Goal: Task Accomplishment & Management: Manage account settings

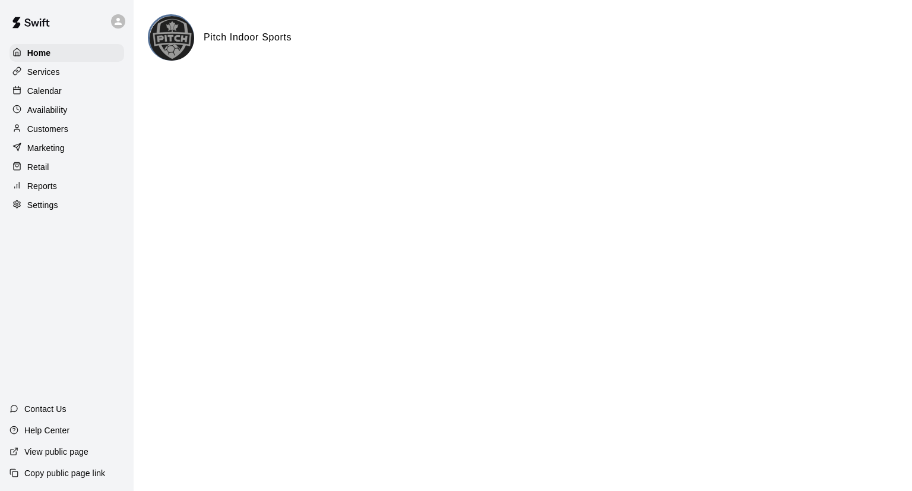
click at [45, 71] on p "Services" at bounding box center [43, 72] width 33 height 12
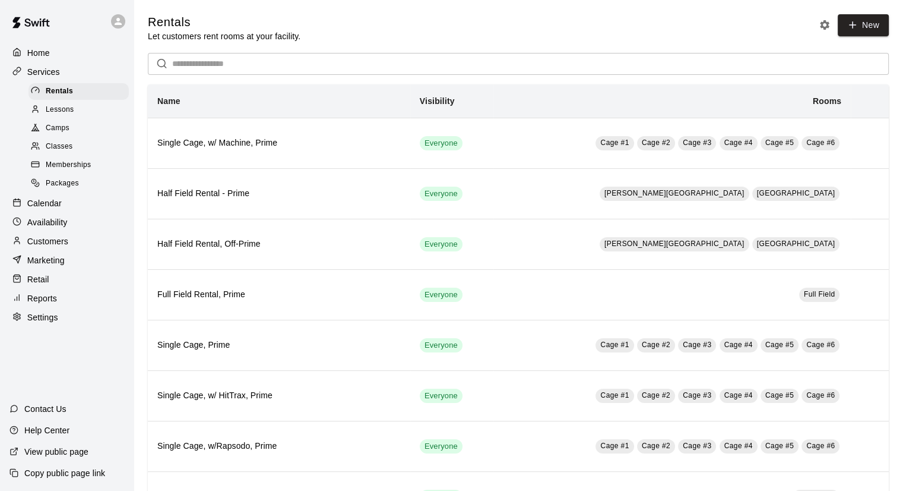
click at [71, 171] on span "Memberships" at bounding box center [68, 165] width 45 height 12
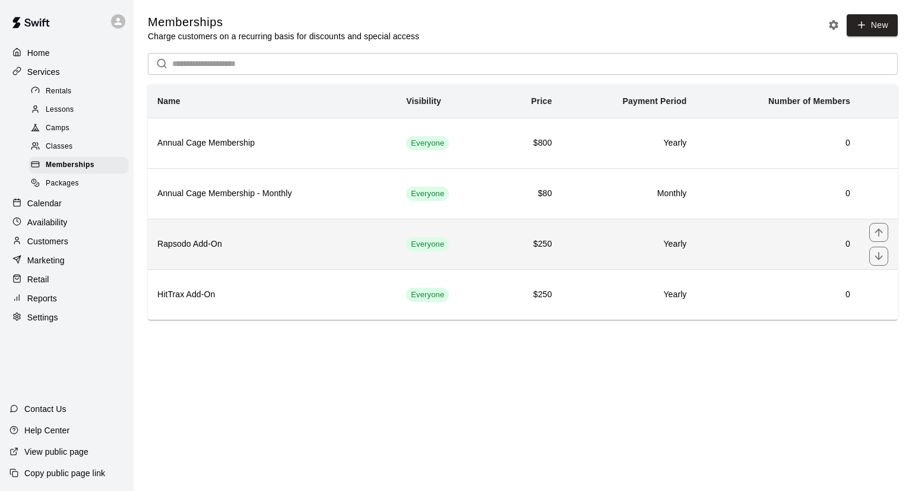
click at [544, 239] on h6 "$250" at bounding box center [530, 244] width 46 height 13
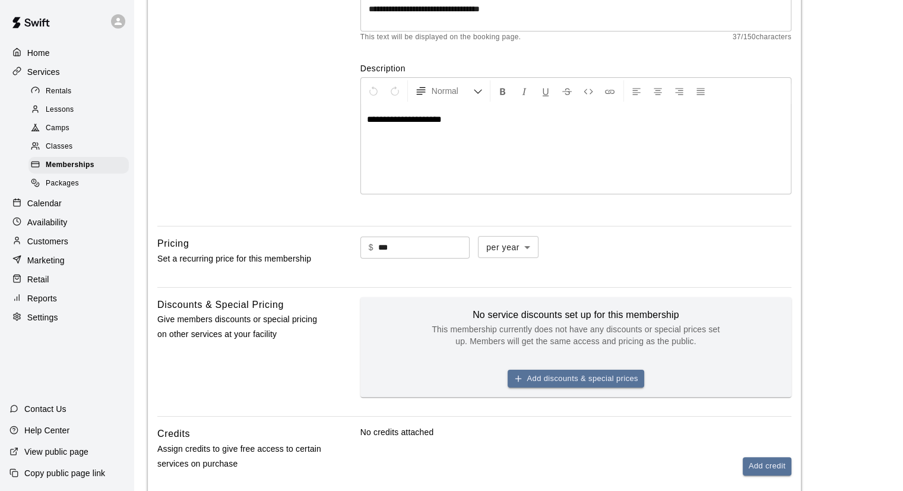
scroll to position [297, 0]
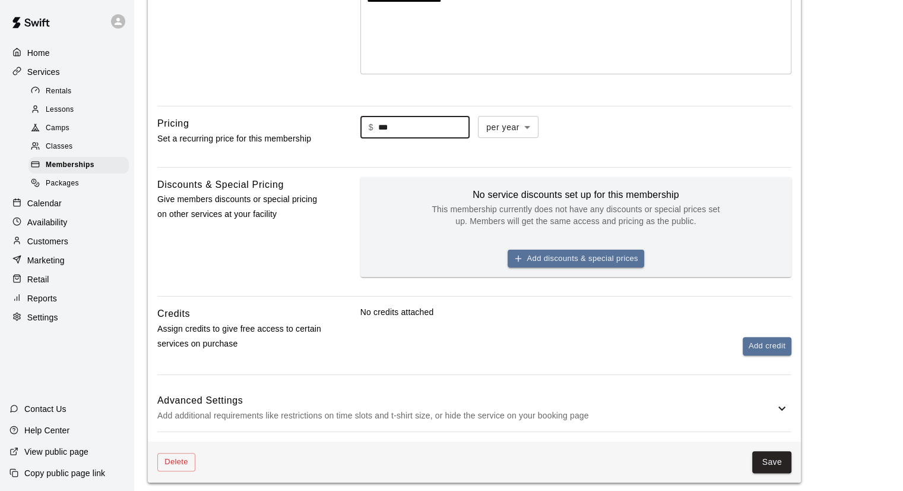
click at [407, 121] on input "***" at bounding box center [423, 127] width 91 height 22
type input "***"
click at [700, 129] on div "$ *** ​ per year ****** ​" at bounding box center [576, 127] width 431 height 23
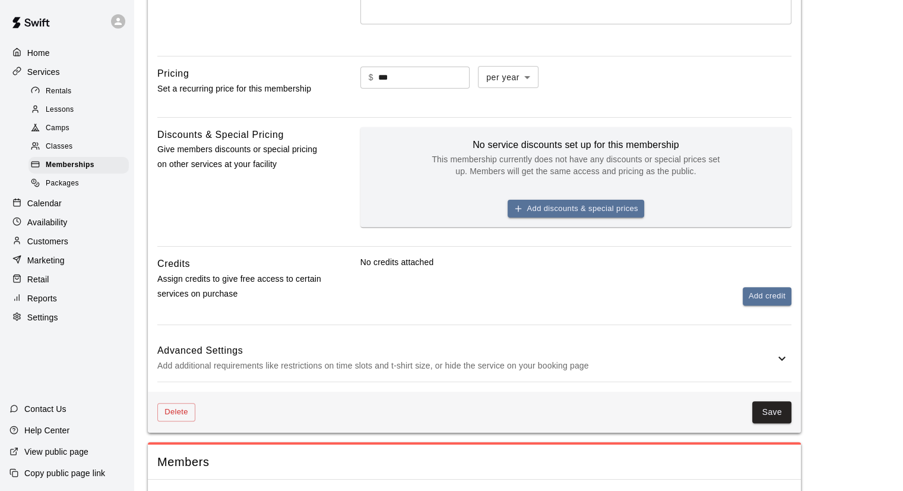
scroll to position [372, 0]
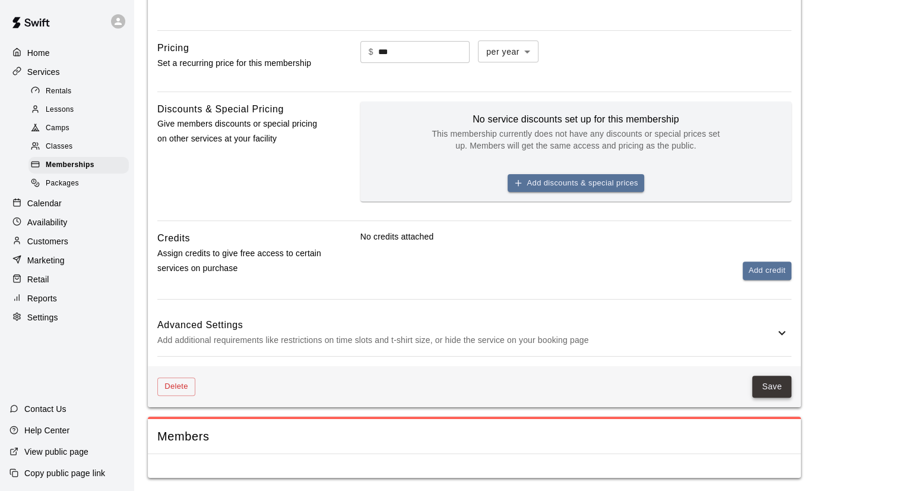
click at [773, 386] on button "Save" at bounding box center [772, 386] width 39 height 22
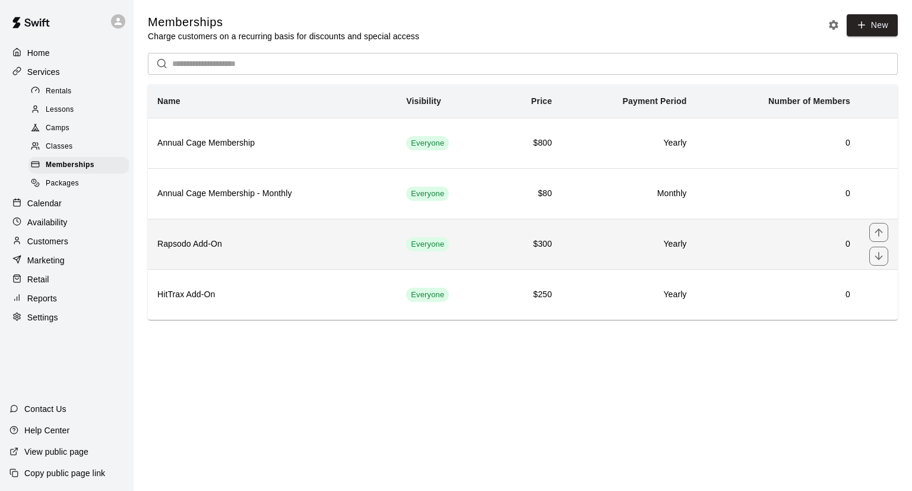
click at [185, 245] on h6 "Rapsodo Add-On" at bounding box center [272, 244] width 230 height 13
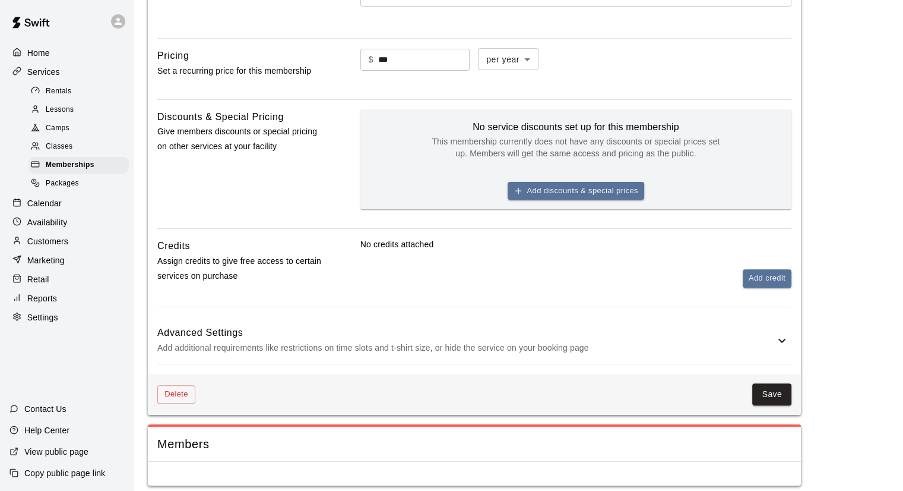
scroll to position [372, 0]
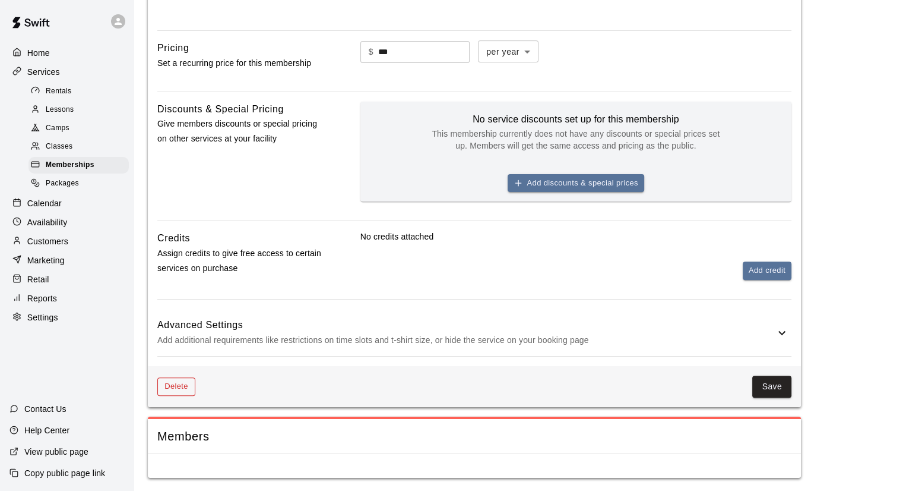
click at [168, 390] on button "Delete" at bounding box center [176, 386] width 38 height 18
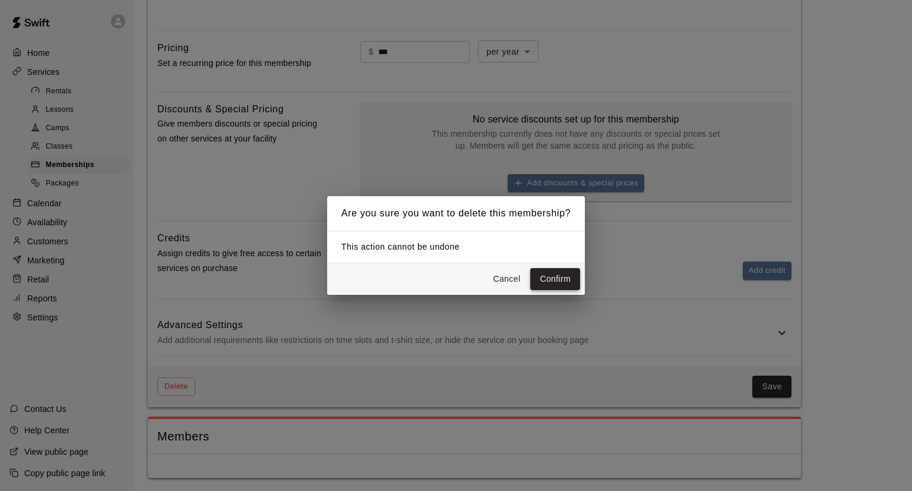
click at [571, 278] on button "Confirm" at bounding box center [555, 279] width 50 height 22
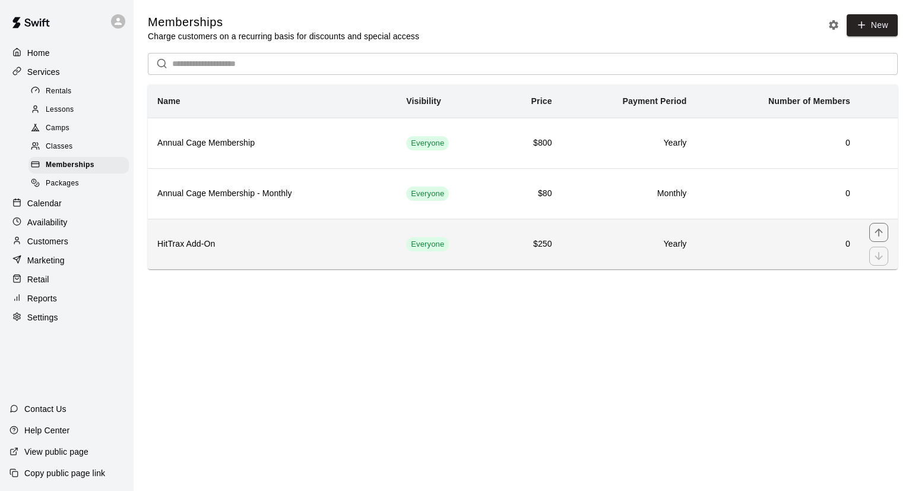
click at [537, 248] on h6 "$250" at bounding box center [530, 244] width 46 height 13
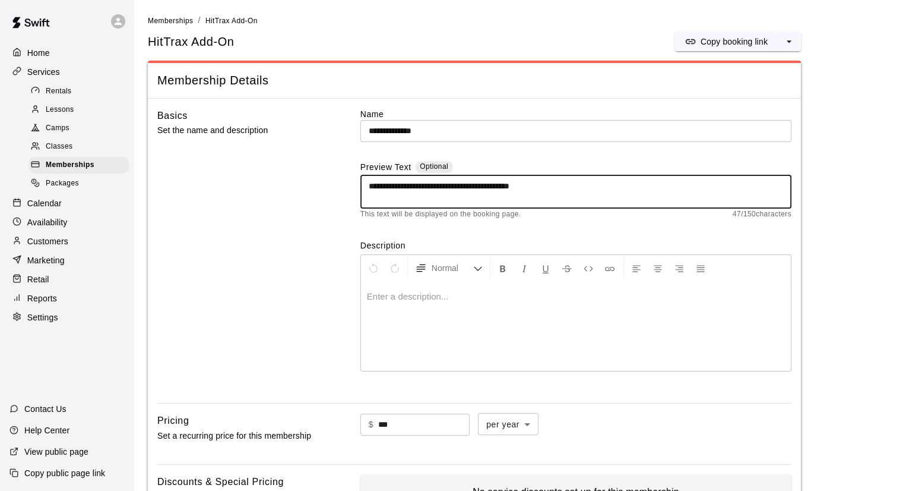
click at [566, 187] on textarea "**********" at bounding box center [576, 192] width 415 height 24
click at [568, 186] on textarea "**********" at bounding box center [576, 192] width 415 height 24
type textarea "**********"
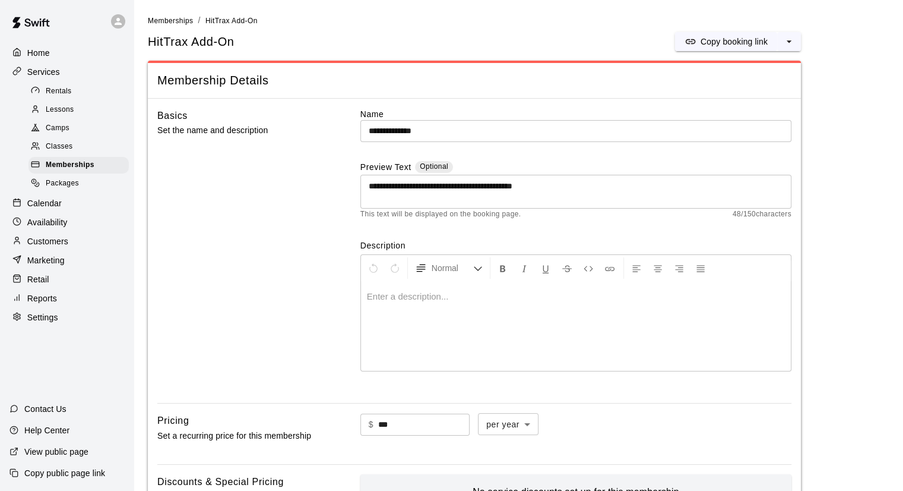
click at [549, 216] on div "This text will be displayed on the booking page. 48 / 150 characters" at bounding box center [576, 214] width 431 height 12
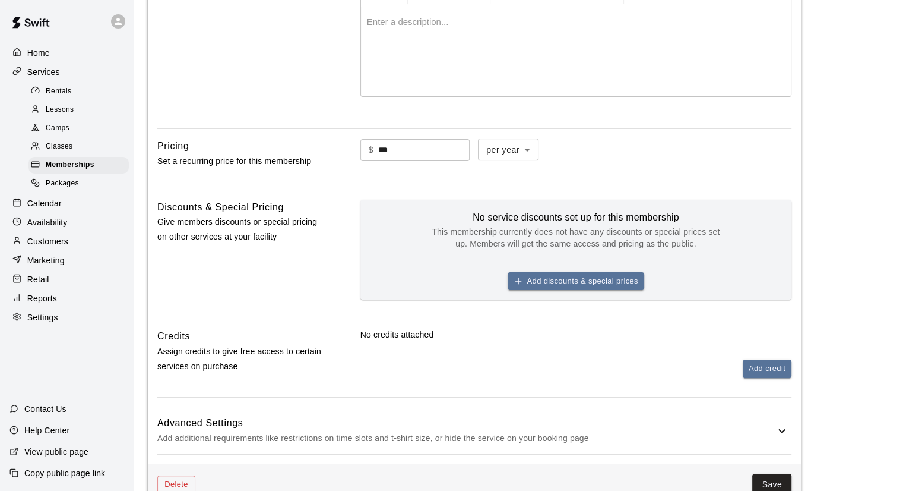
scroll to position [297, 0]
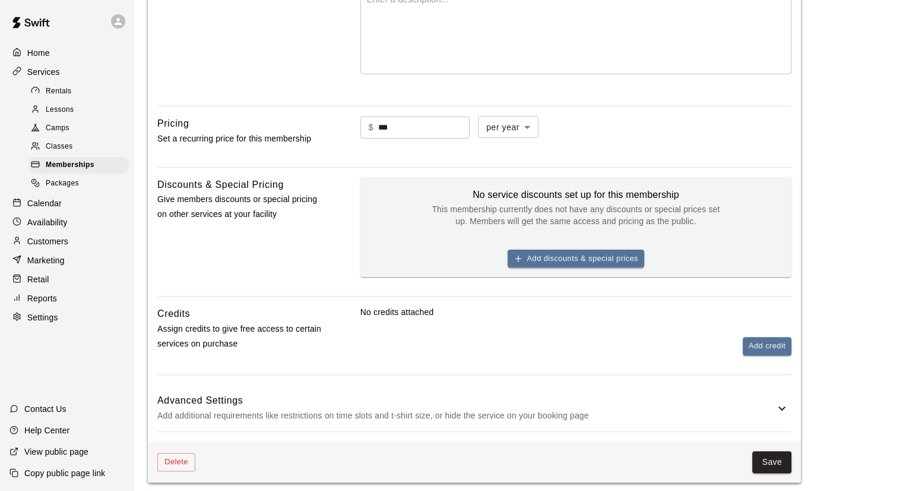
click at [451, 122] on input "***" at bounding box center [423, 127] width 91 height 22
type input "***"
click at [766, 453] on button "Save" at bounding box center [772, 462] width 39 height 22
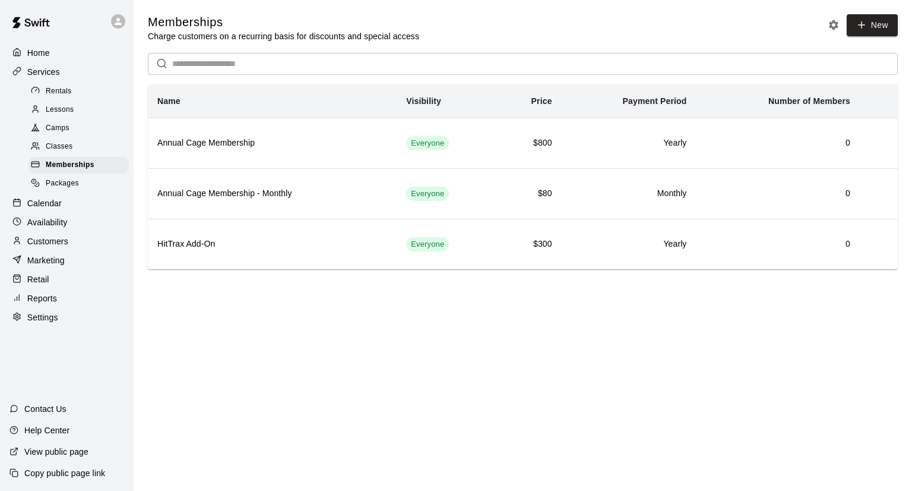
click at [65, 212] on div "Calendar" at bounding box center [67, 203] width 115 height 18
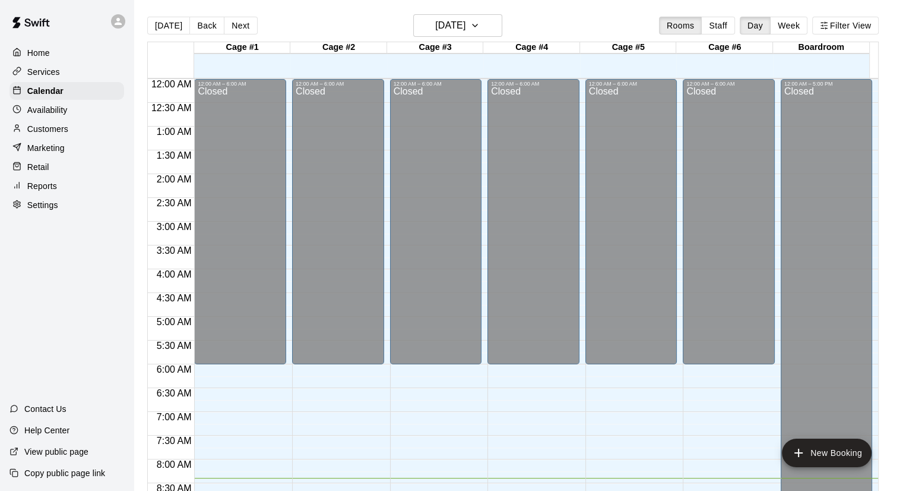
click at [57, 130] on p "Customers" at bounding box center [47, 129] width 41 height 12
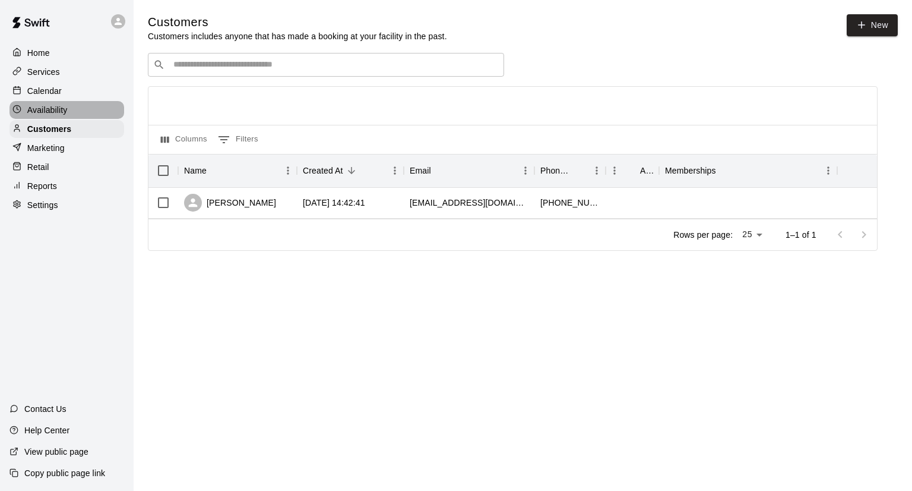
click at [67, 111] on p "Availability" at bounding box center [47, 110] width 40 height 12
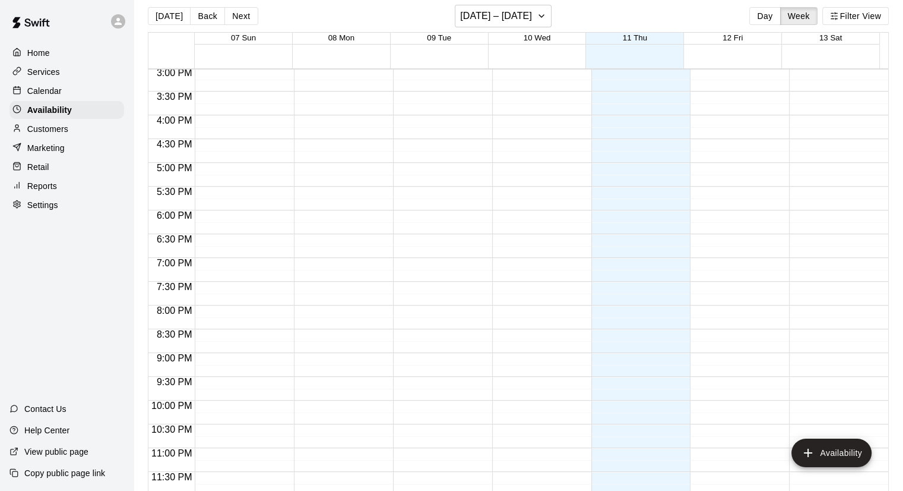
scroll to position [19, 0]
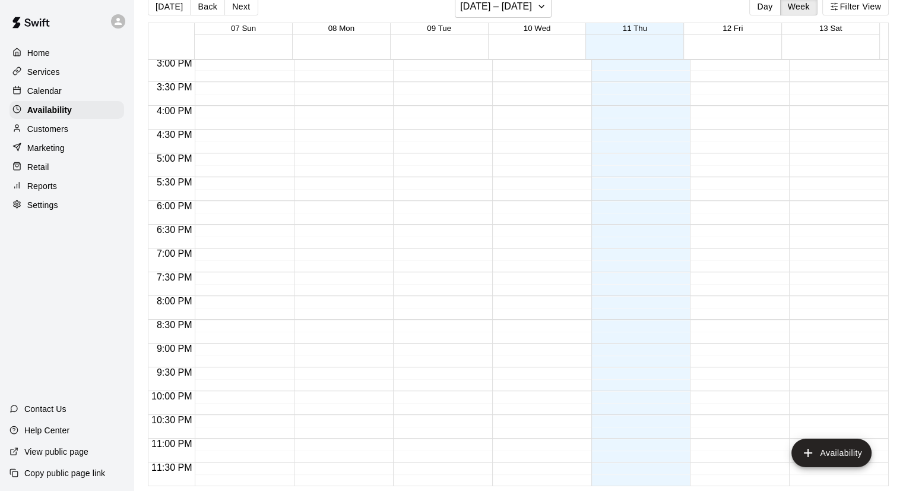
click at [36, 92] on p "Calendar" at bounding box center [44, 91] width 34 height 12
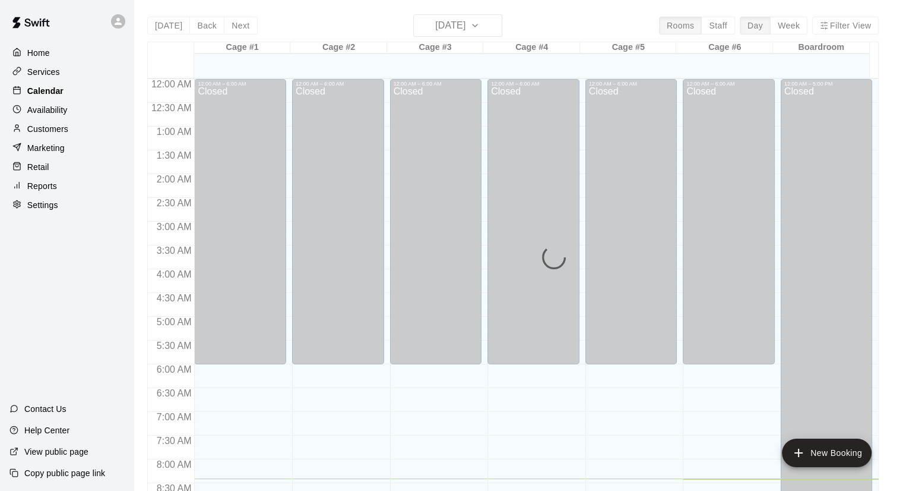
scroll to position [399, 0]
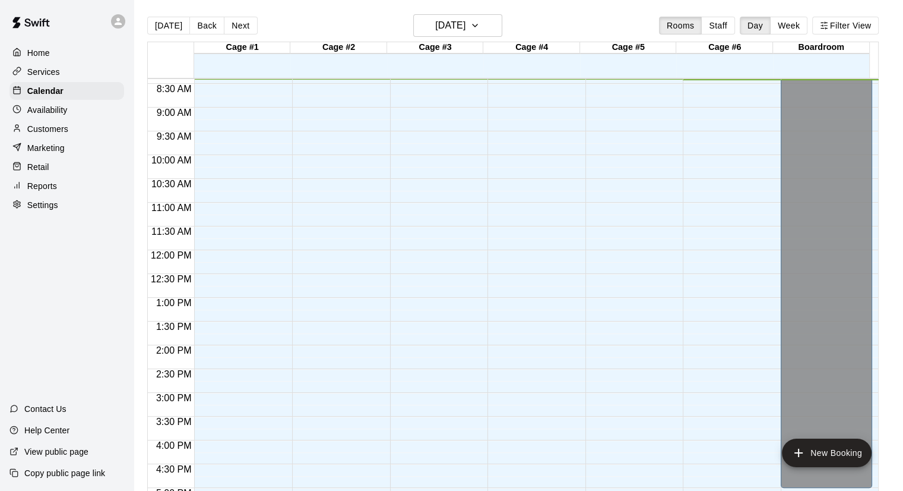
click at [59, 74] on p "Services" at bounding box center [43, 72] width 33 height 12
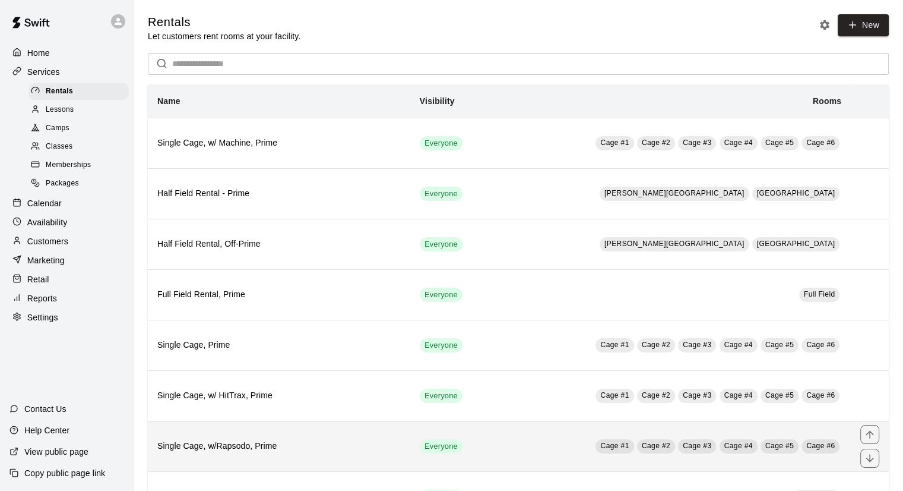
click at [359, 443] on h6 "Single Cage, w/Rapsodo, Prime" at bounding box center [279, 446] width 244 height 13
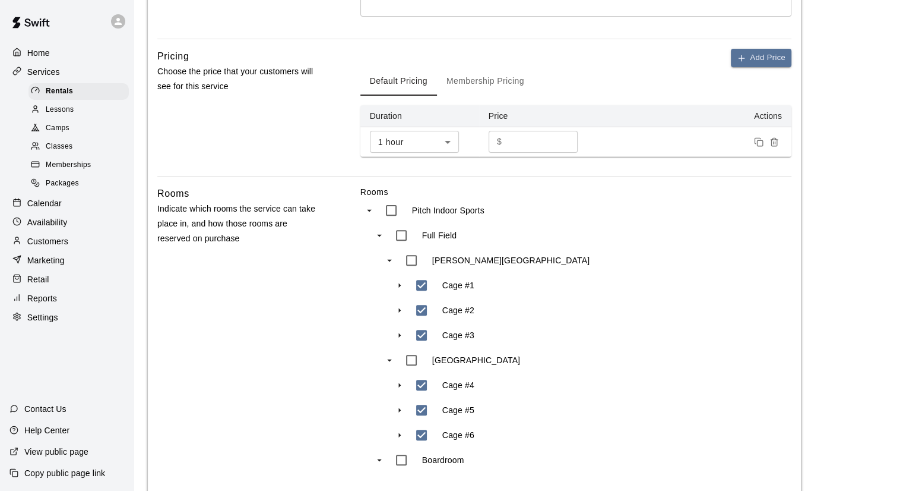
scroll to position [548, 0]
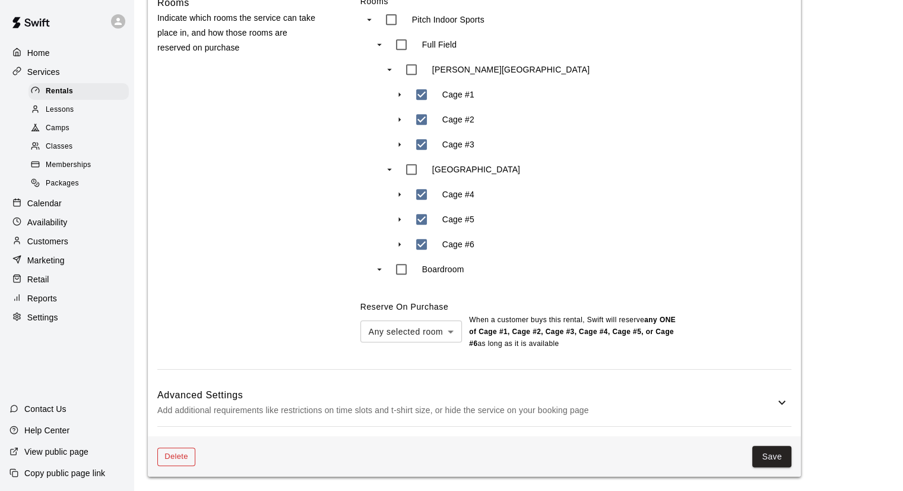
click at [178, 452] on button "Delete" at bounding box center [176, 456] width 38 height 18
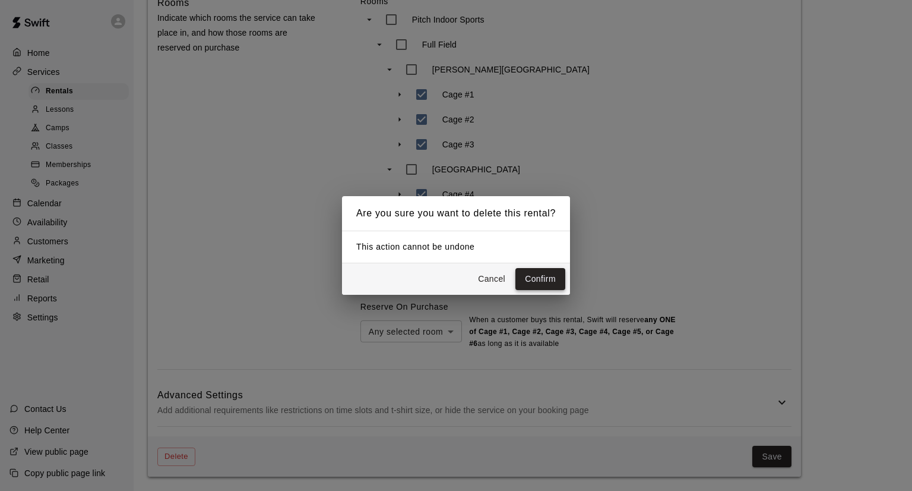
click at [543, 274] on button "Confirm" at bounding box center [541, 279] width 50 height 22
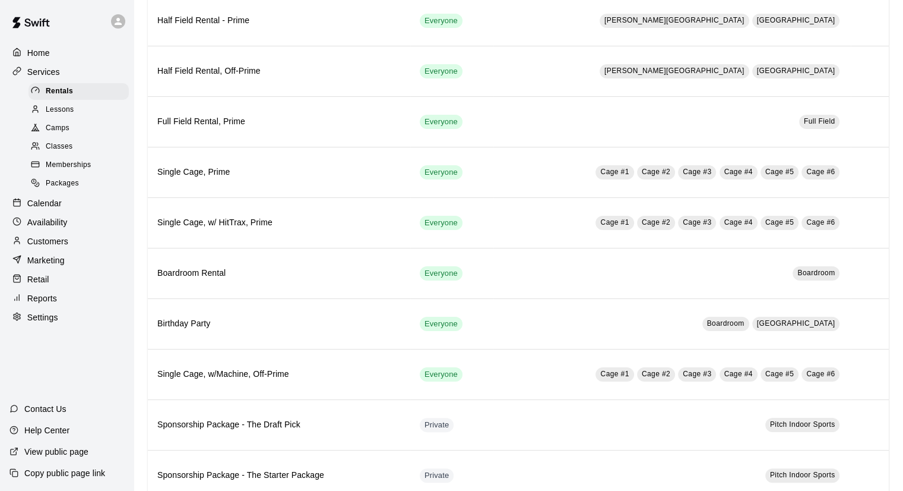
scroll to position [302, 0]
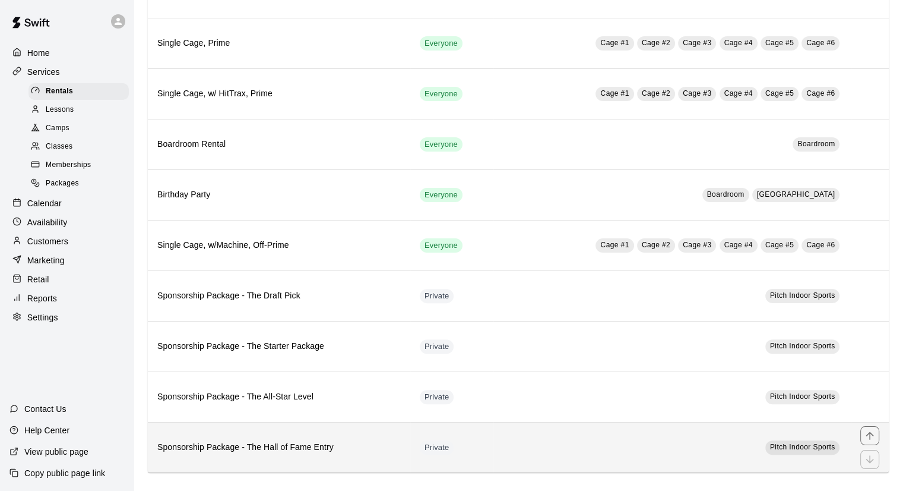
click at [239, 427] on th "Sponsorship Package - The Hall of Fame Entry" at bounding box center [279, 447] width 263 height 50
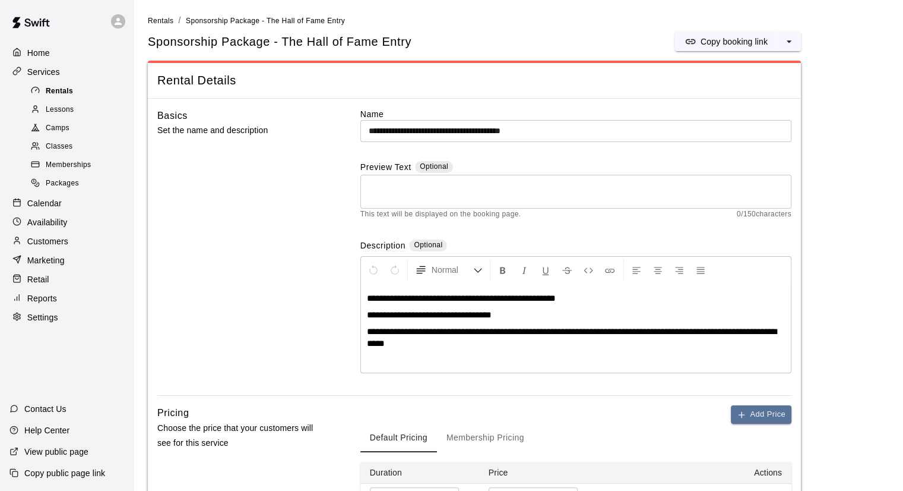
click at [65, 90] on span "Rentals" at bounding box center [59, 92] width 27 height 12
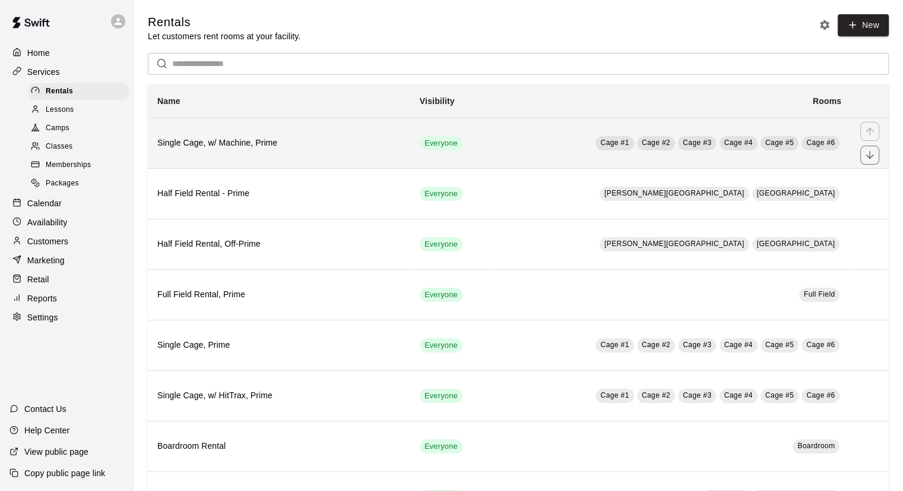
click at [249, 150] on h6 "Single Cage, w/ Machine, Prime" at bounding box center [279, 143] width 244 height 13
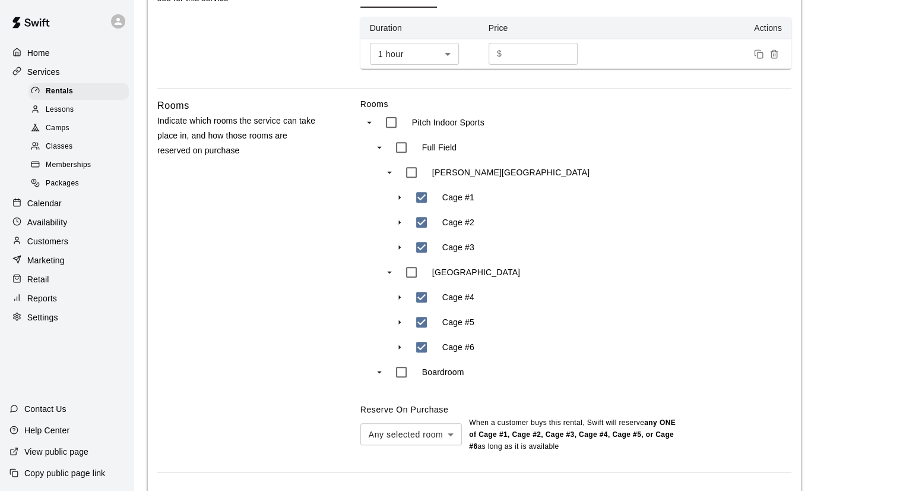
scroll to position [548, 0]
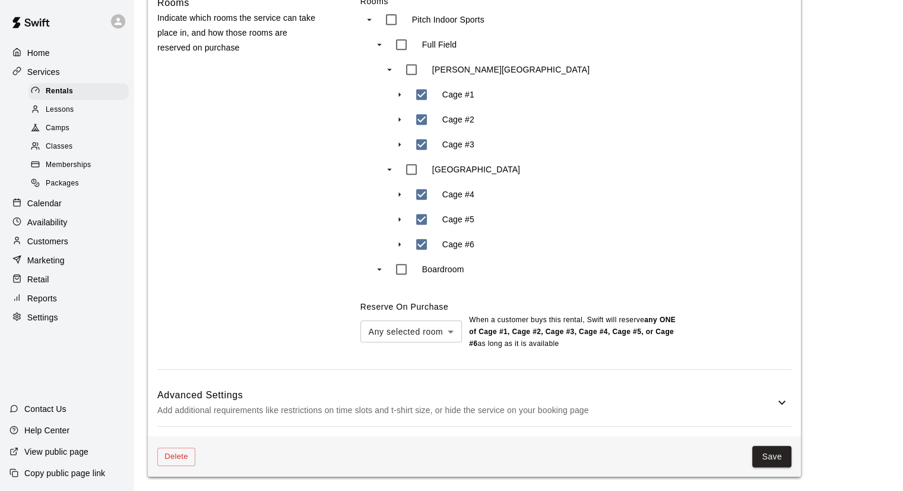
click at [482, 403] on p "Add additional requirements like restrictions on time slots and t-shirt size, o…" at bounding box center [466, 410] width 618 height 15
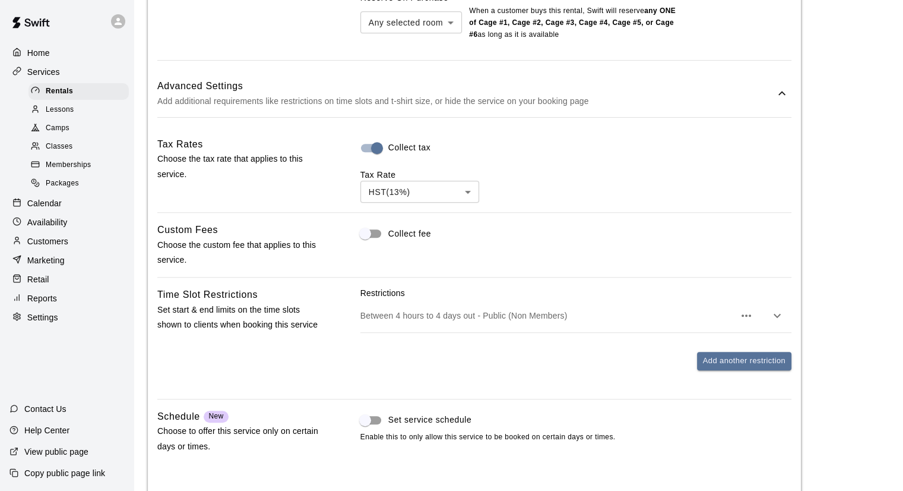
scroll to position [905, 0]
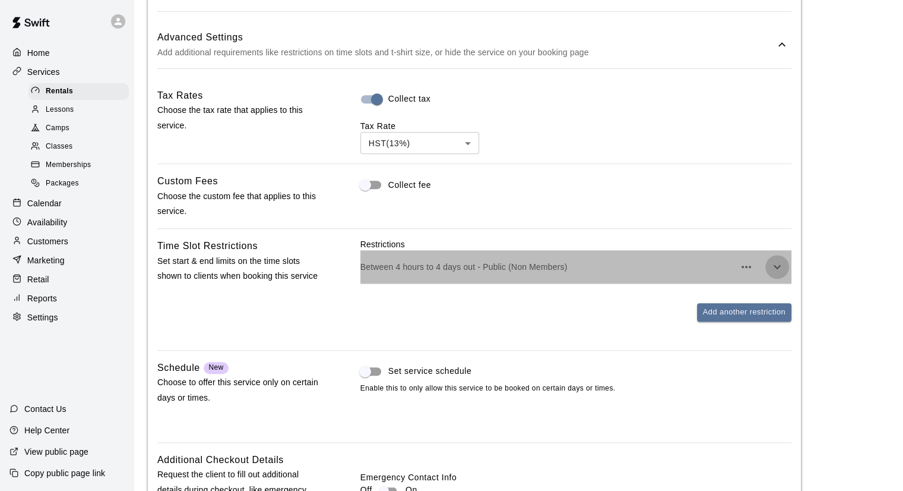
click at [785, 268] on button "button" at bounding box center [778, 267] width 24 height 24
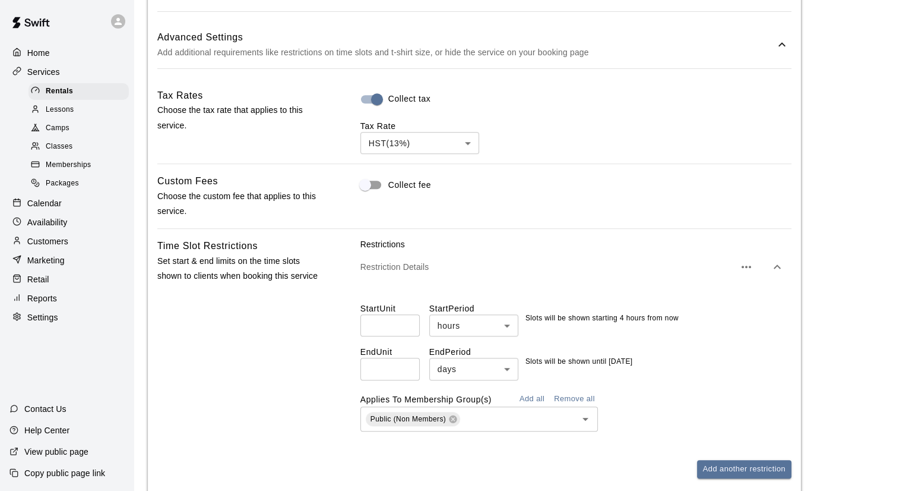
click at [409, 372] on input "*" at bounding box center [390, 369] width 59 height 22
type input "*"
click at [409, 372] on input "*" at bounding box center [390, 369] width 59 height 22
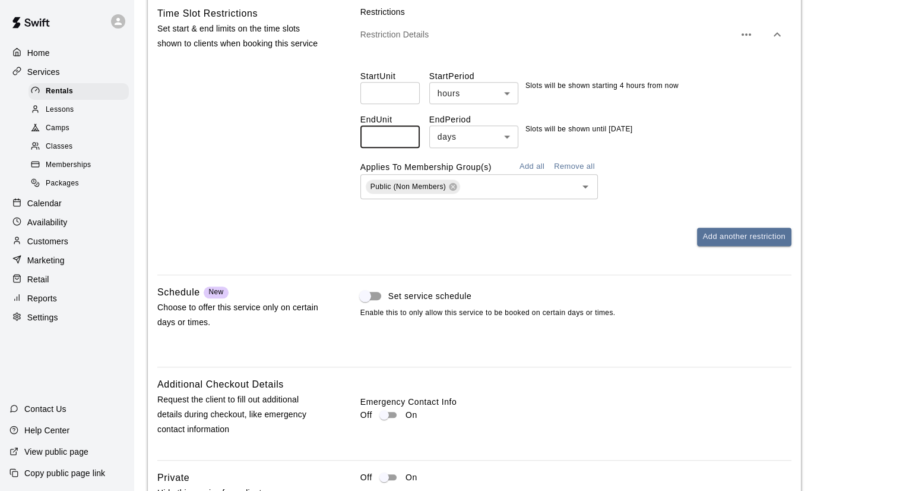
scroll to position [1142, 0]
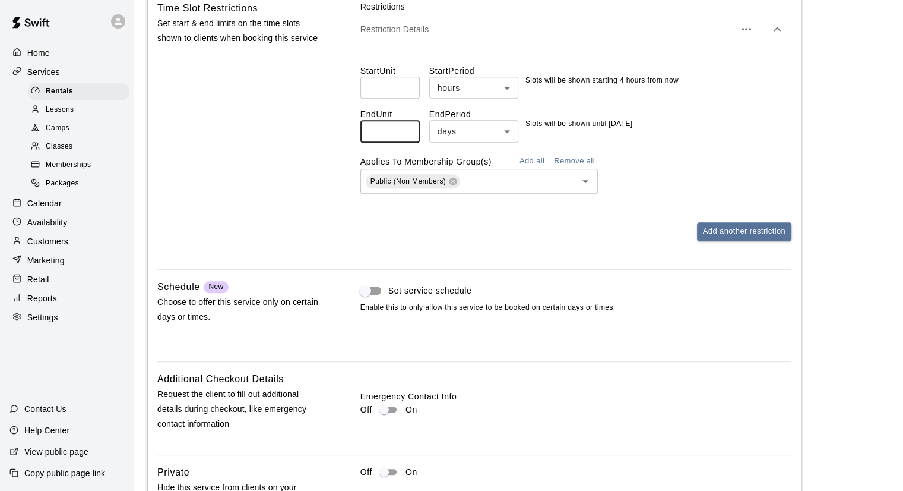
click at [412, 352] on div "Set service schedule Enable this to only allow this service to be booked on cer…" at bounding box center [576, 315] width 431 height 72
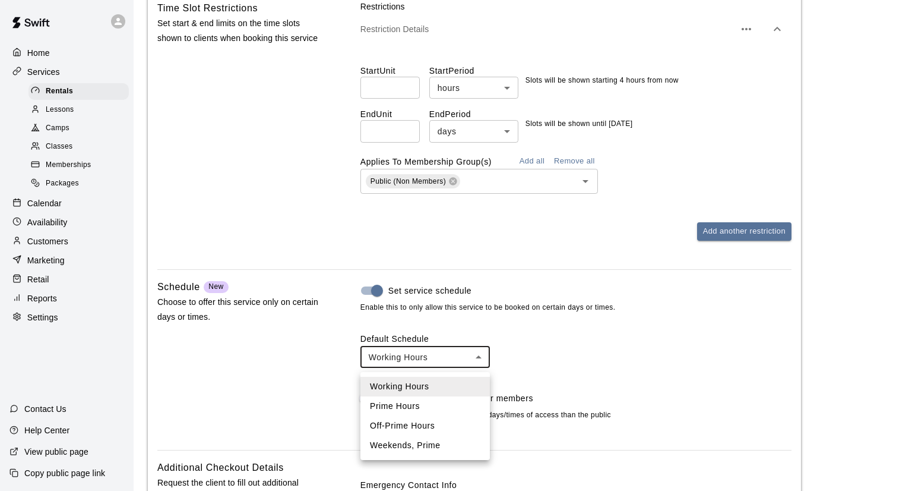
click at [693, 332] on div at bounding box center [456, 245] width 912 height 491
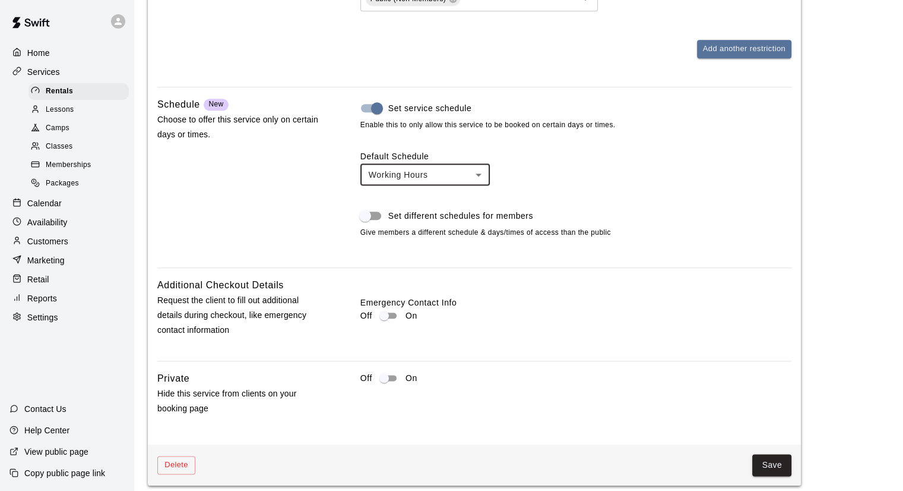
scroll to position [1338, 0]
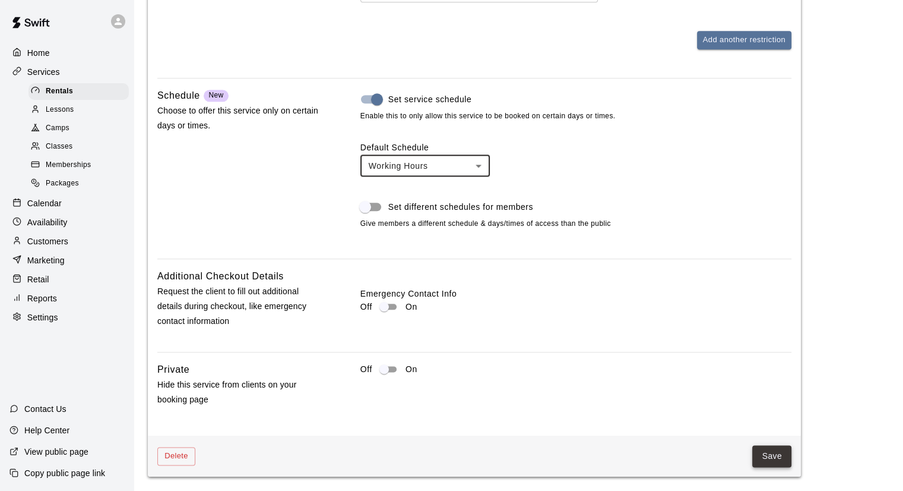
click at [779, 457] on button "Save" at bounding box center [772, 456] width 39 height 22
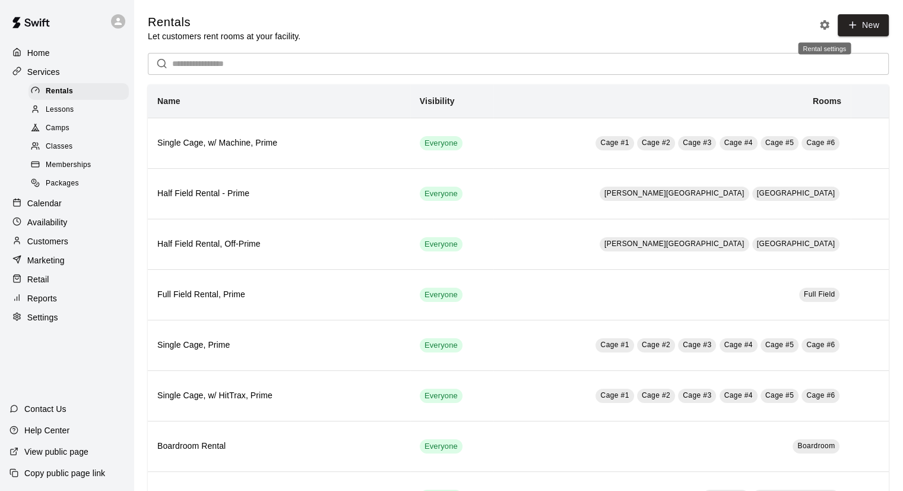
click at [827, 27] on icon "Rental settings" at bounding box center [825, 25] width 10 height 10
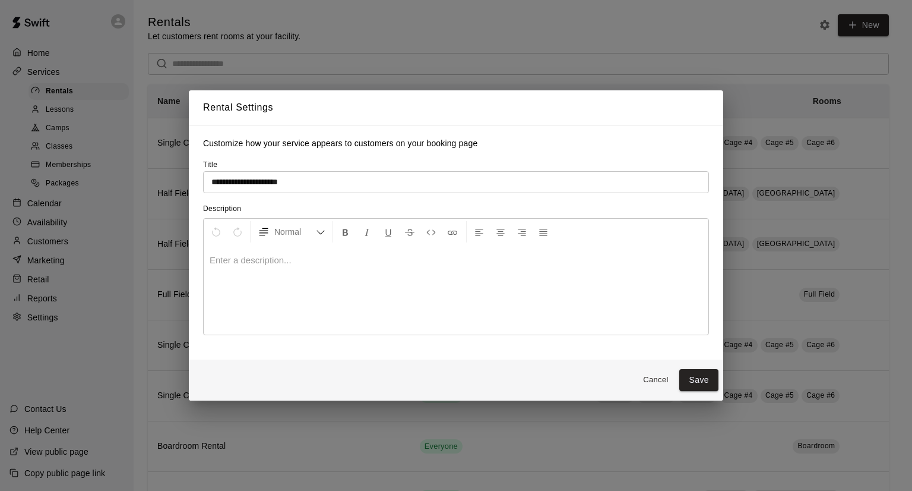
click at [665, 386] on button "Cancel" at bounding box center [656, 380] width 38 height 18
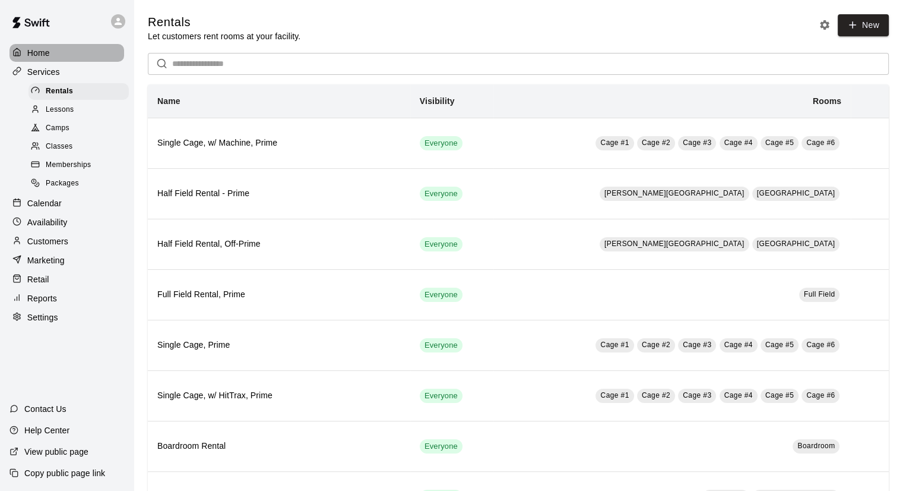
click at [46, 50] on p "Home" at bounding box center [38, 53] width 23 height 12
